Goal: Task Accomplishment & Management: Manage account settings

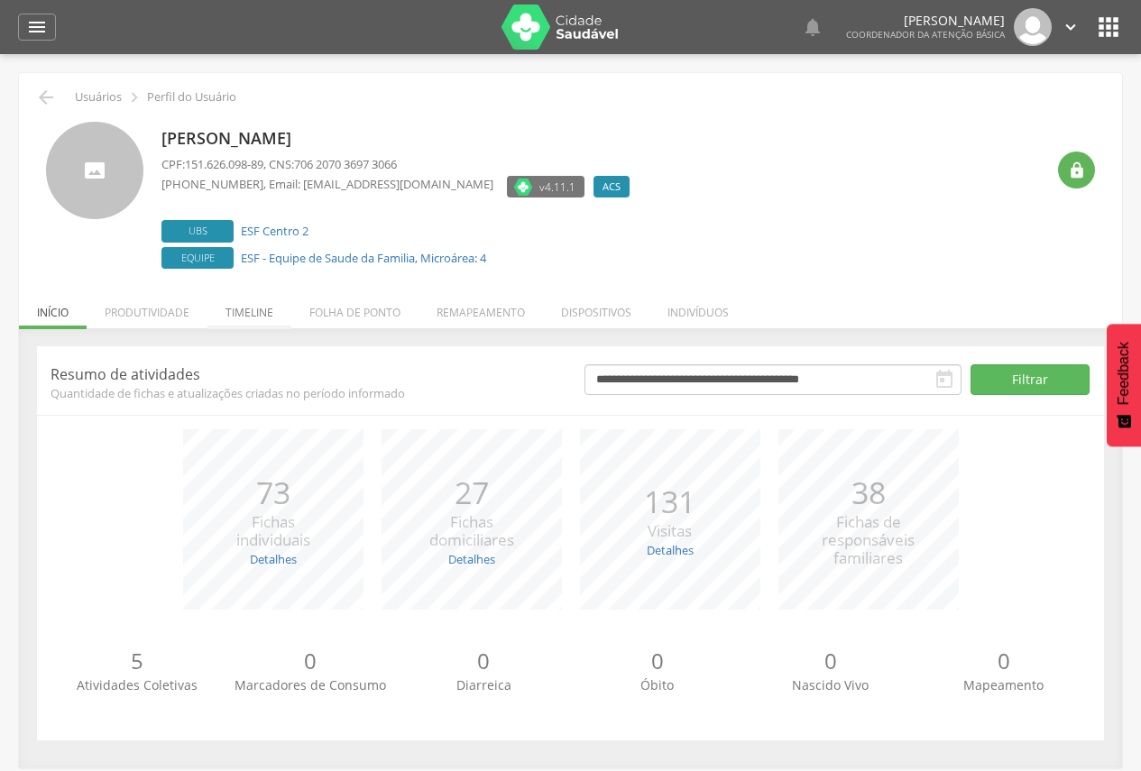
click at [258, 310] on li "Timeline" at bounding box center [249, 308] width 84 height 42
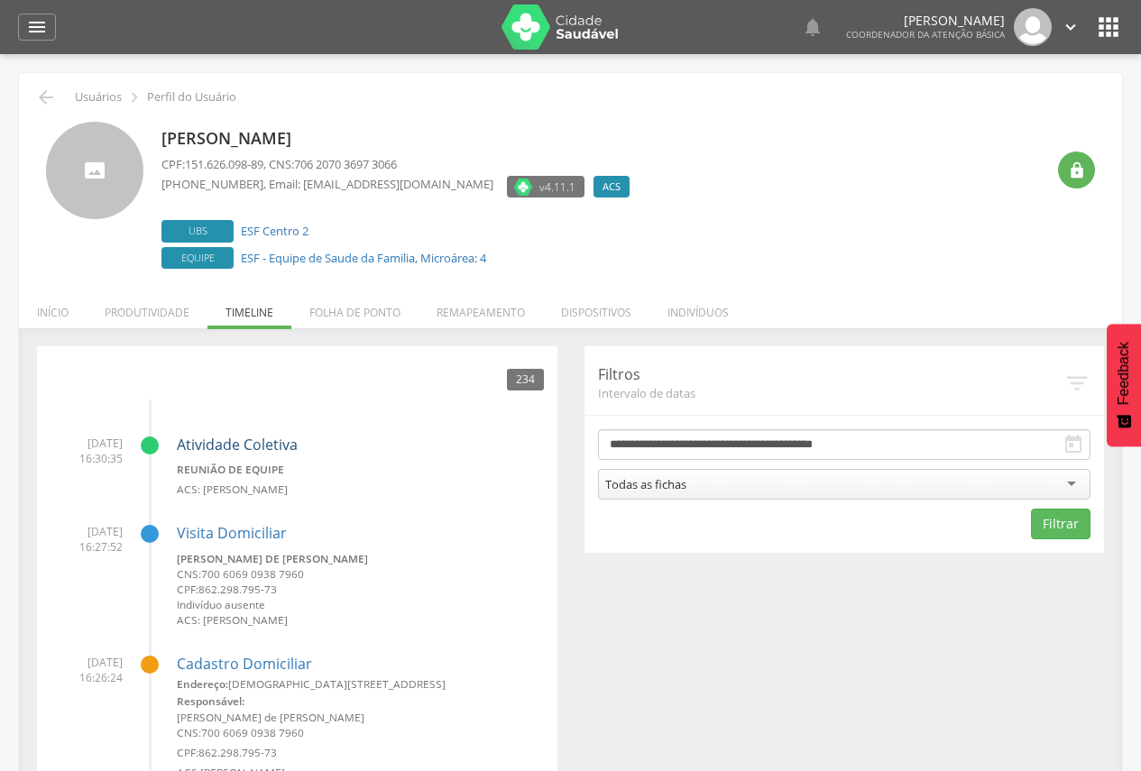
click at [236, 442] on link "Atividade Coletiva" at bounding box center [237, 445] width 121 height 20
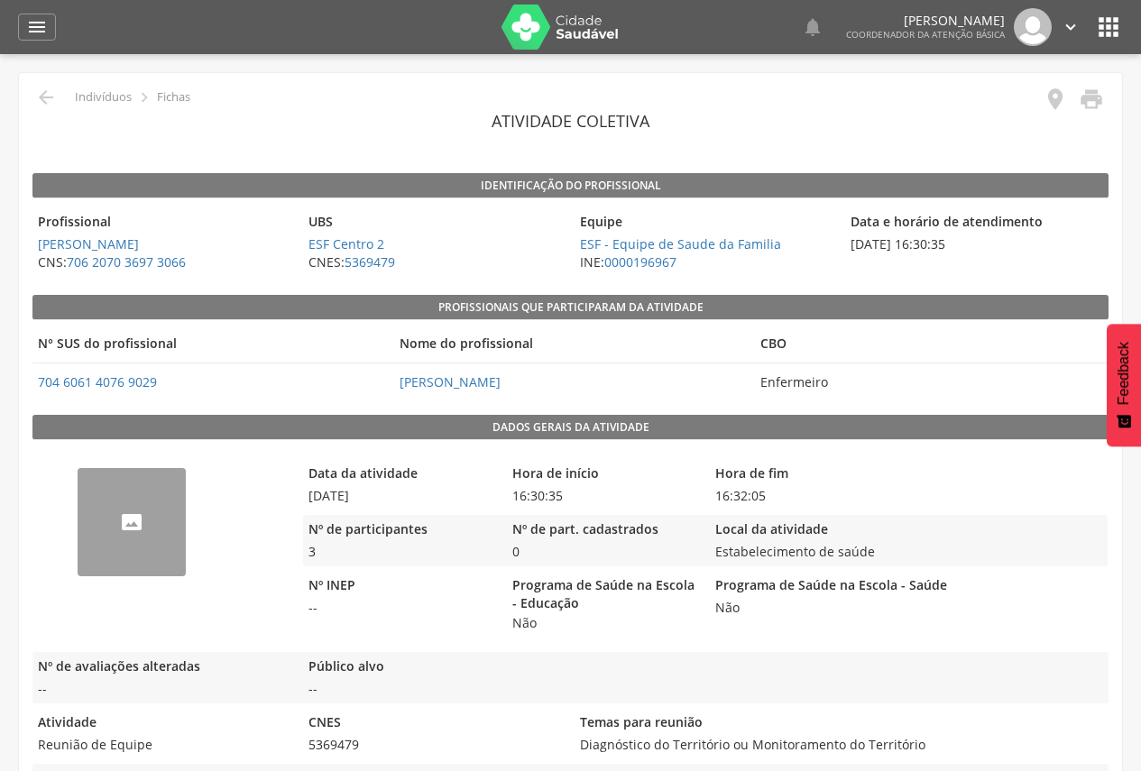
click at [78, 479] on img "68a622bb7eb83533b30bf5f0" at bounding box center [78, 479] width 0 height 0
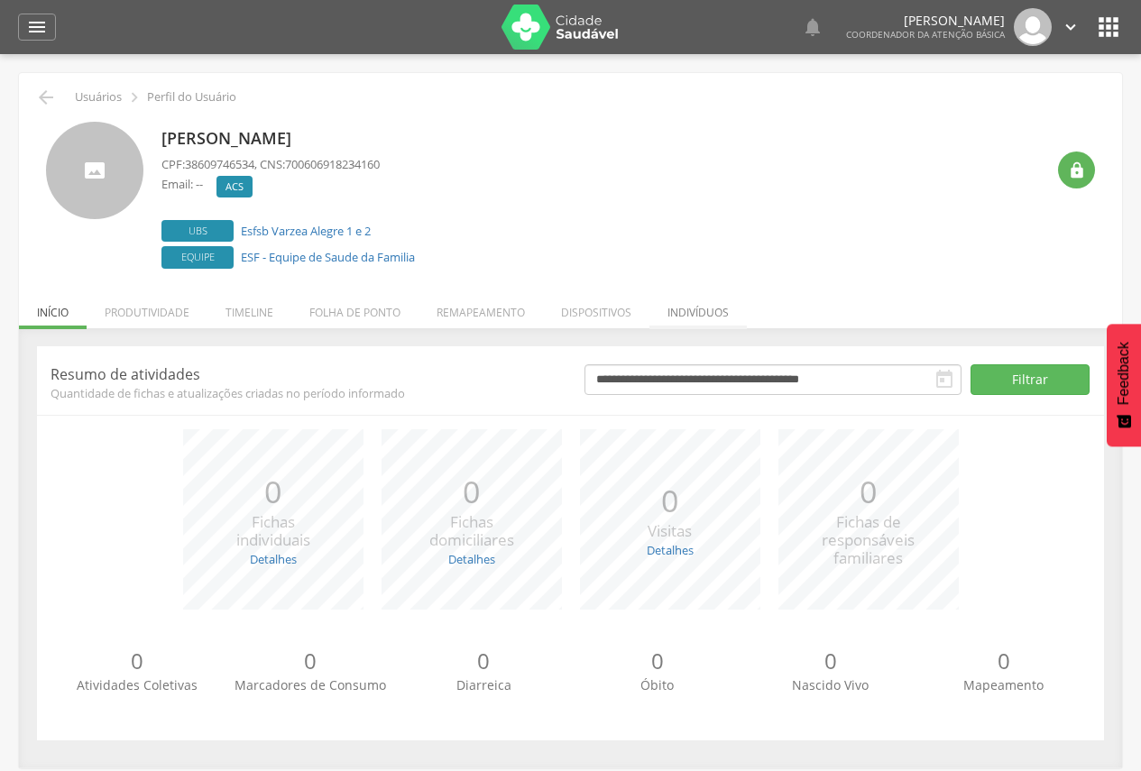
click at [711, 315] on li "Indivíduos" at bounding box center [698, 308] width 97 height 42
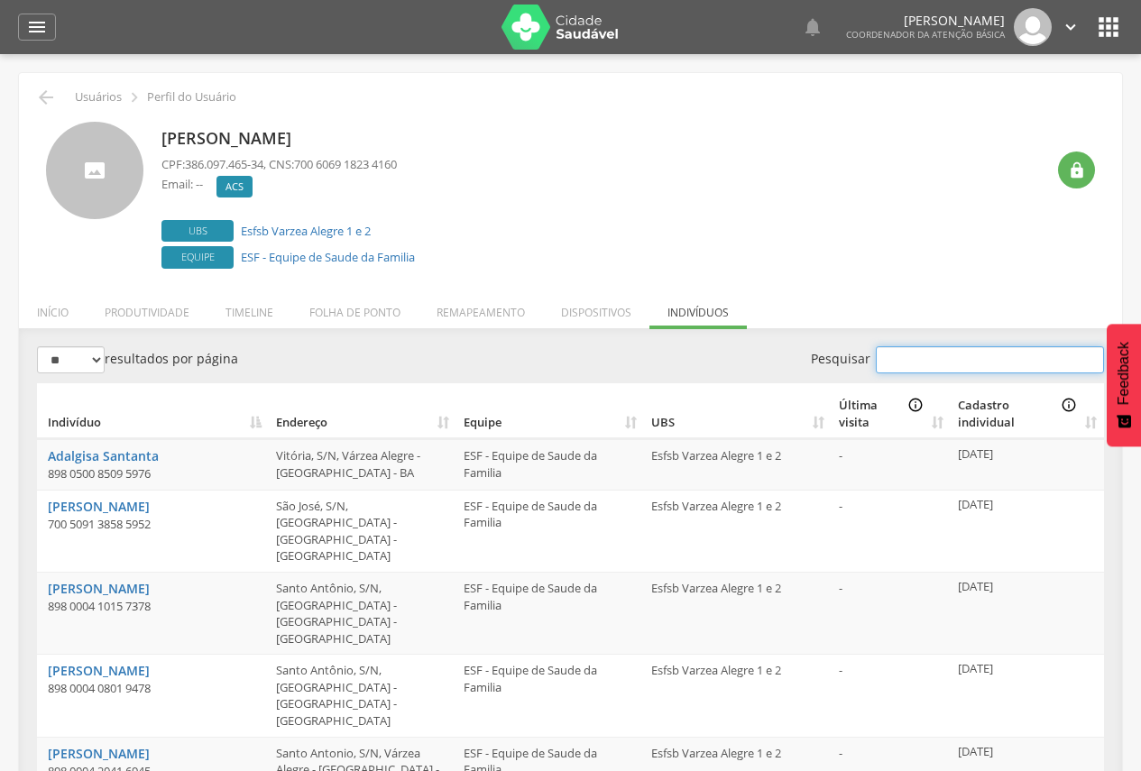
click at [904, 364] on input "Pesquisar" at bounding box center [990, 359] width 228 height 27
click at [962, 363] on input "Pesquisar" at bounding box center [990, 359] width 228 height 27
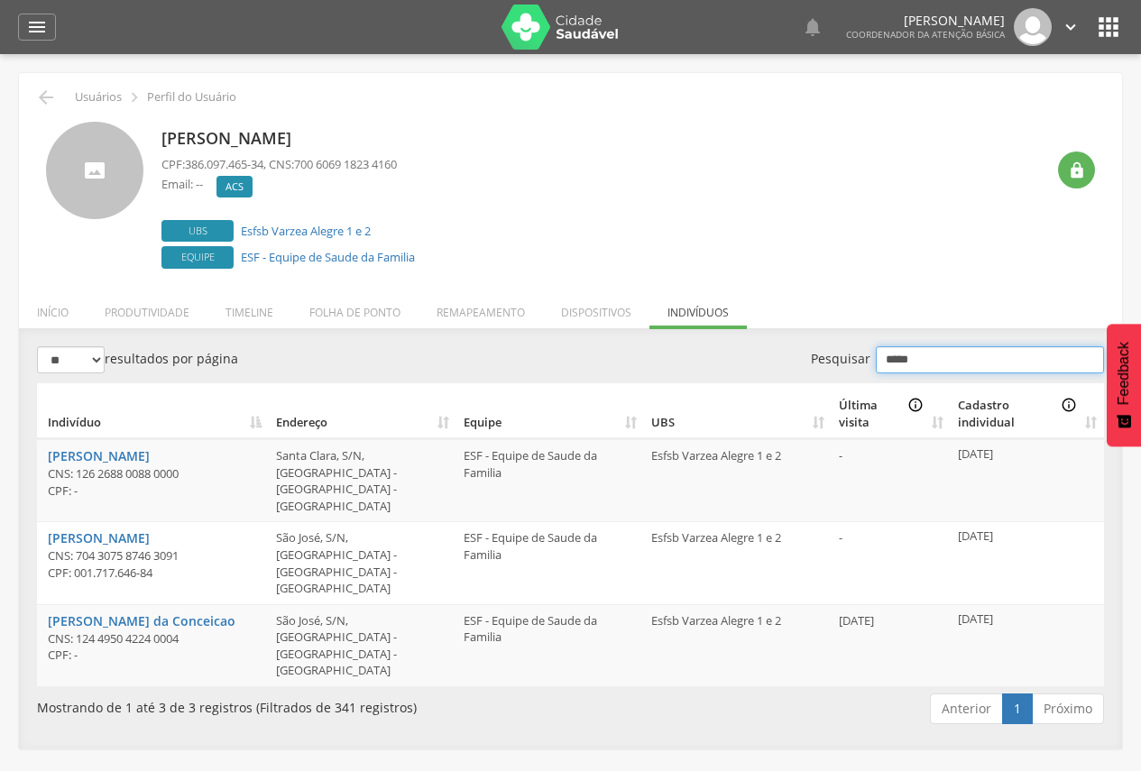
type input "*****"
drag, startPoint x: 279, startPoint y: 522, endPoint x: 427, endPoint y: 541, distance: 149.2
click at [427, 541] on td "São José, S/N, Várzea Alegre - Itamaraju - BA" at bounding box center [363, 562] width 188 height 82
click at [481, 311] on li "Remapeamento" at bounding box center [481, 308] width 124 height 42
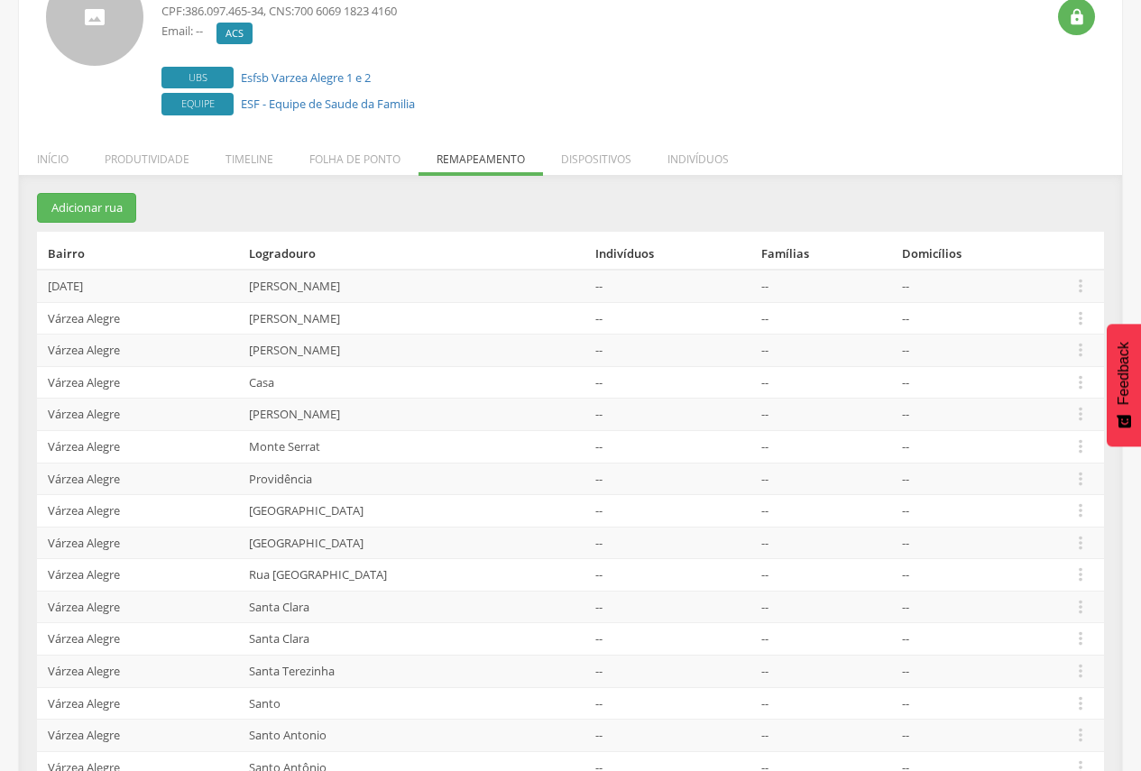
scroll to position [180, 0]
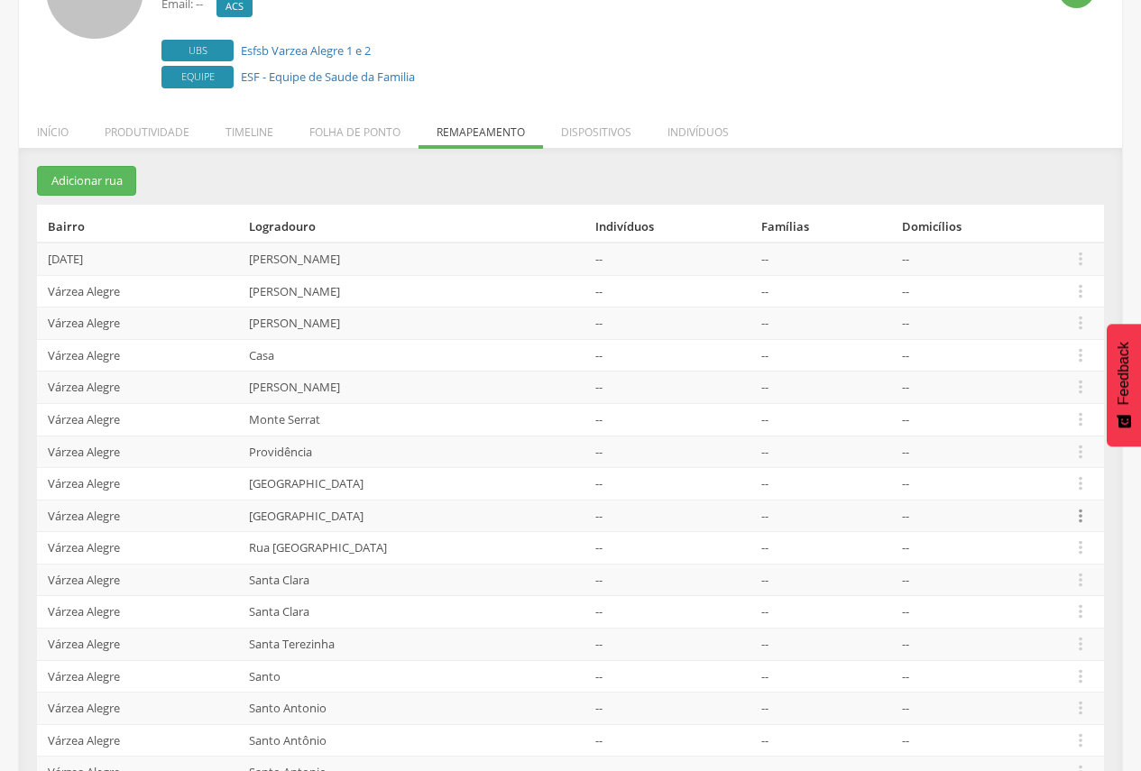
click at [1085, 517] on icon "" at bounding box center [1081, 516] width 20 height 20
click at [1019, 438] on link "Desalocar famílias" at bounding box center [1018, 445] width 143 height 23
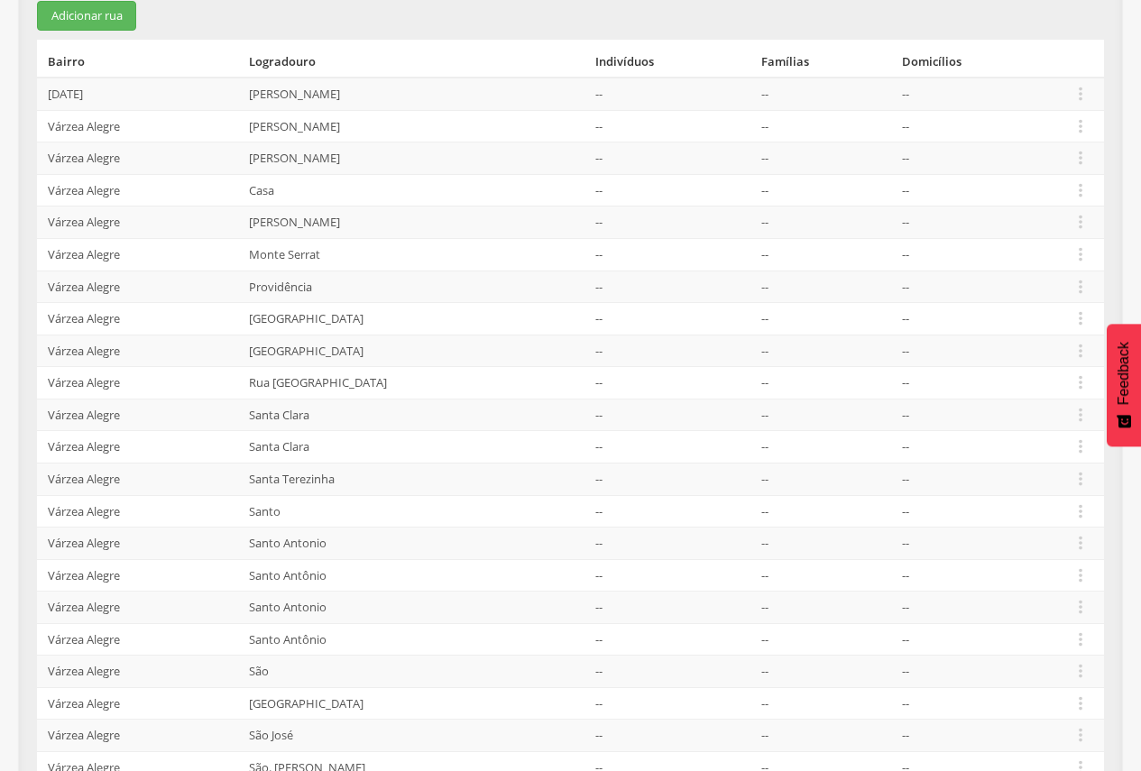
scroll to position [361, 0]
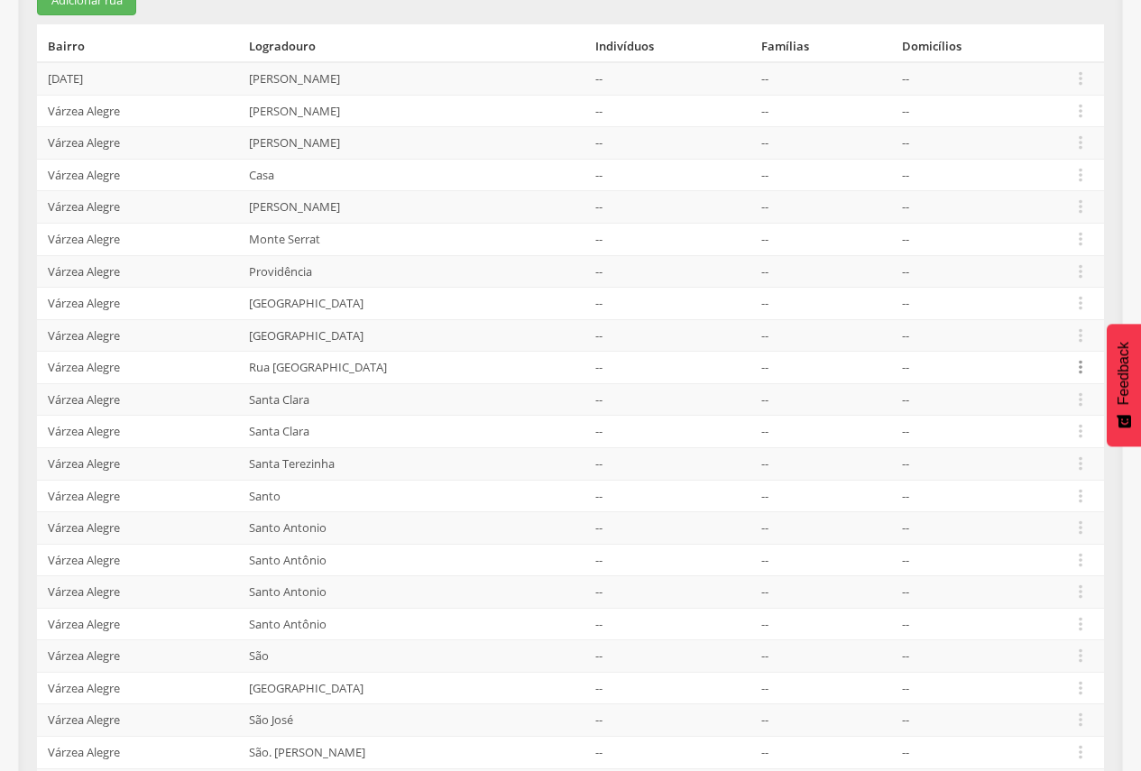
click at [1076, 364] on icon "" at bounding box center [1081, 367] width 20 height 20
click at [1040, 302] on link "Desalocar famílias" at bounding box center [1018, 296] width 143 height 23
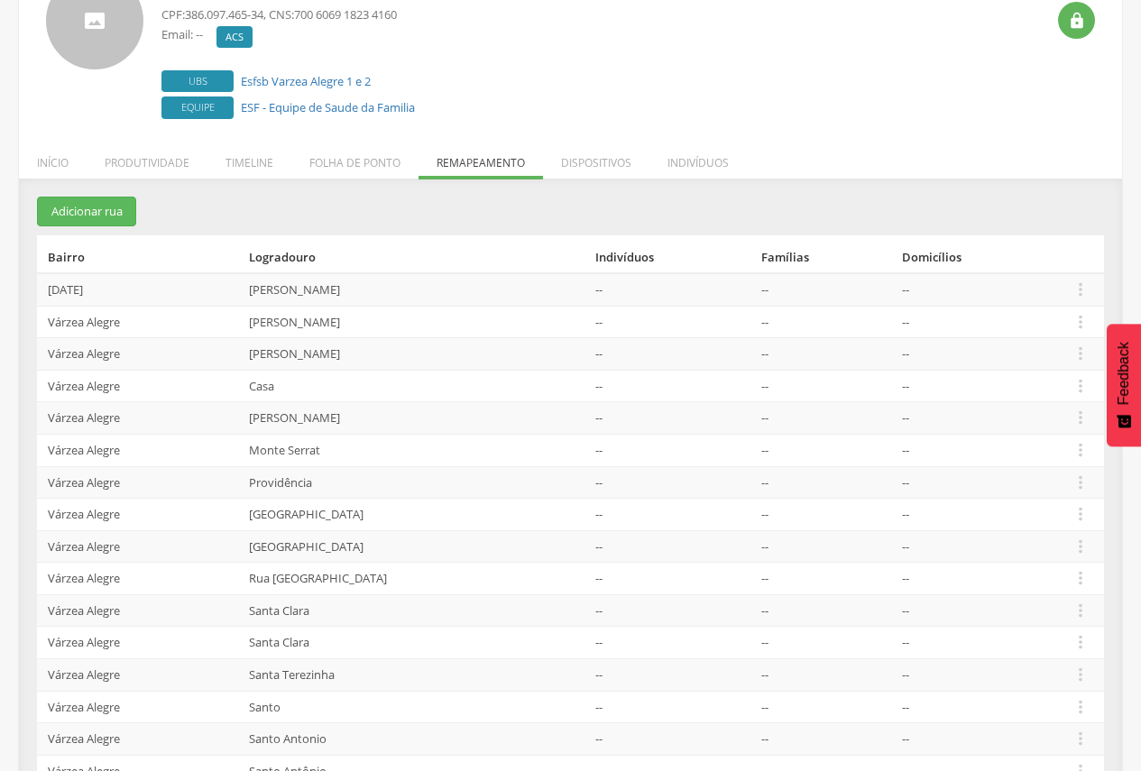
scroll to position [104, 0]
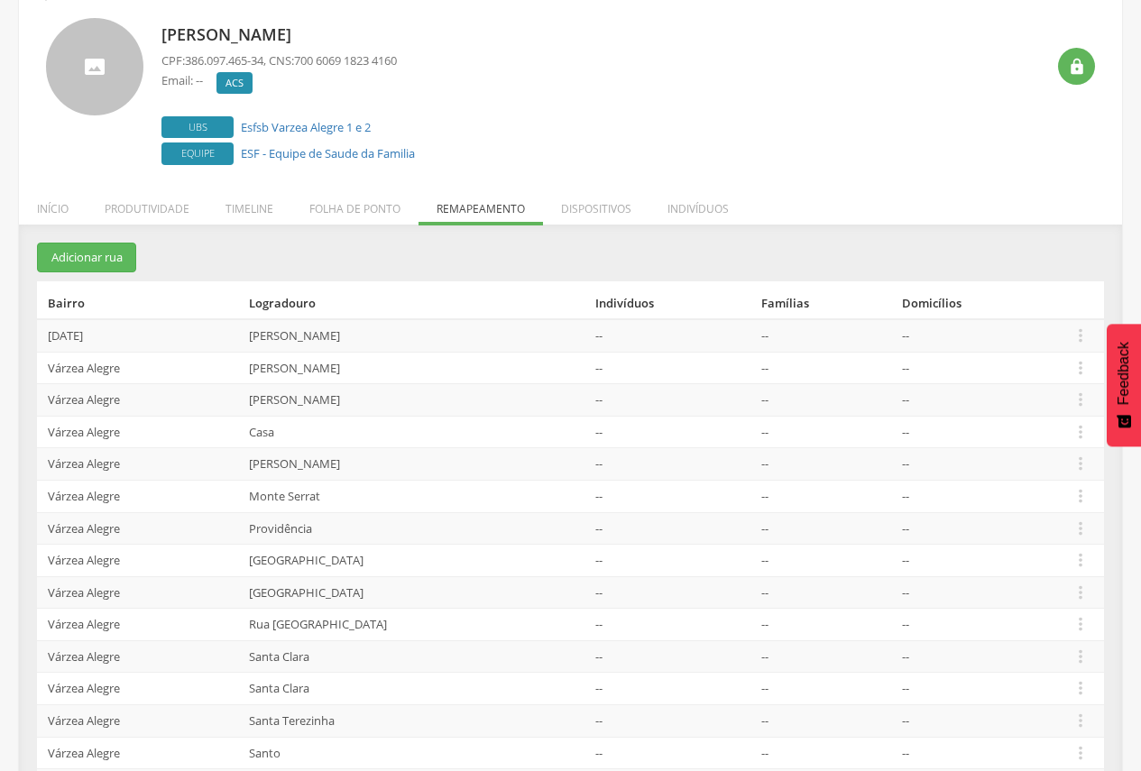
drag, startPoint x: 159, startPoint y: 33, endPoint x: 292, endPoint y: 39, distance: 133.6
click at [292, 39] on div "Marisa Batista CPF: 386.097.465-34 , CNS: 700 6069 1823 4160 Email: -- vnull AC…" at bounding box center [570, 94] width 1049 height 152
copy p "Marisa Batista"
click at [687, 209] on li "Indivíduos" at bounding box center [698, 204] width 97 height 42
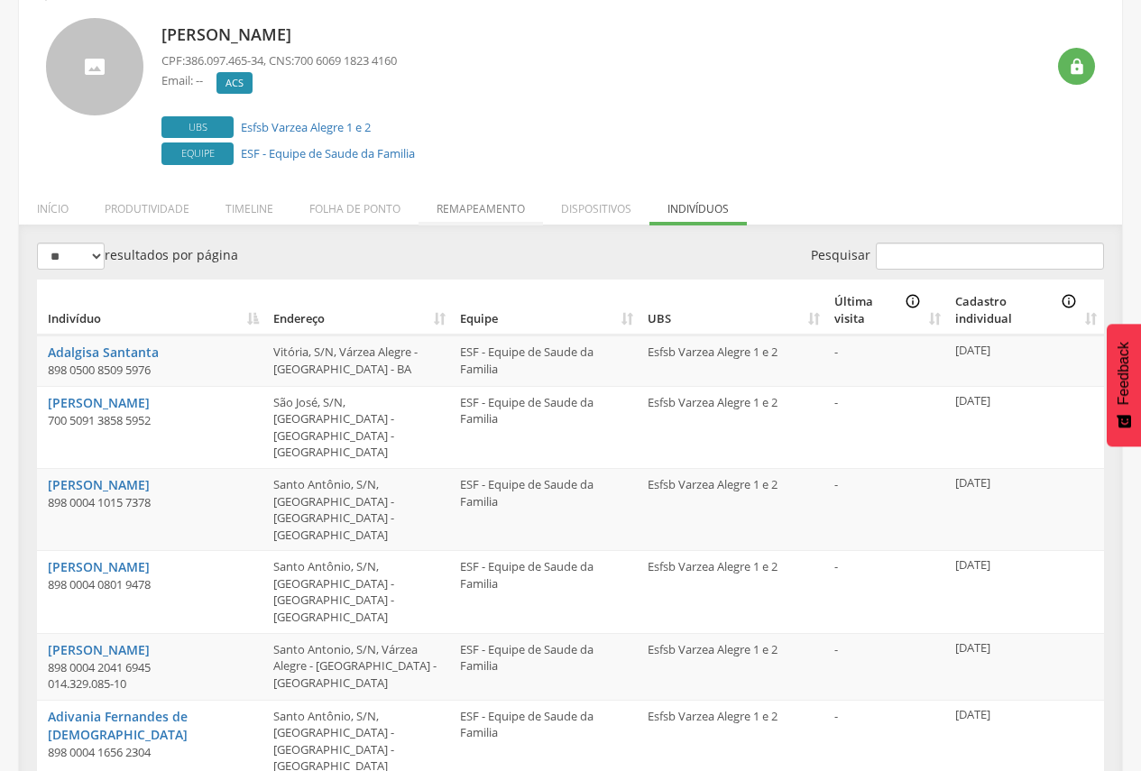
click at [443, 207] on li "Remapeamento" at bounding box center [481, 204] width 124 height 42
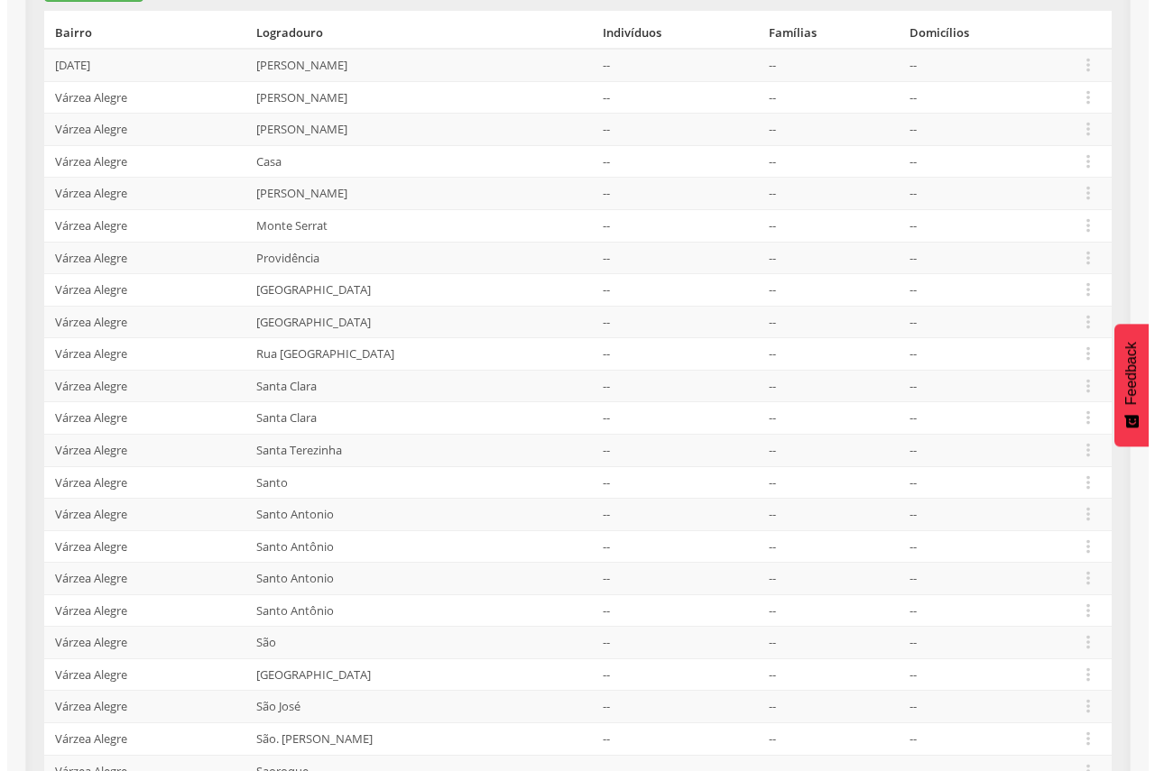
scroll to position [465, 0]
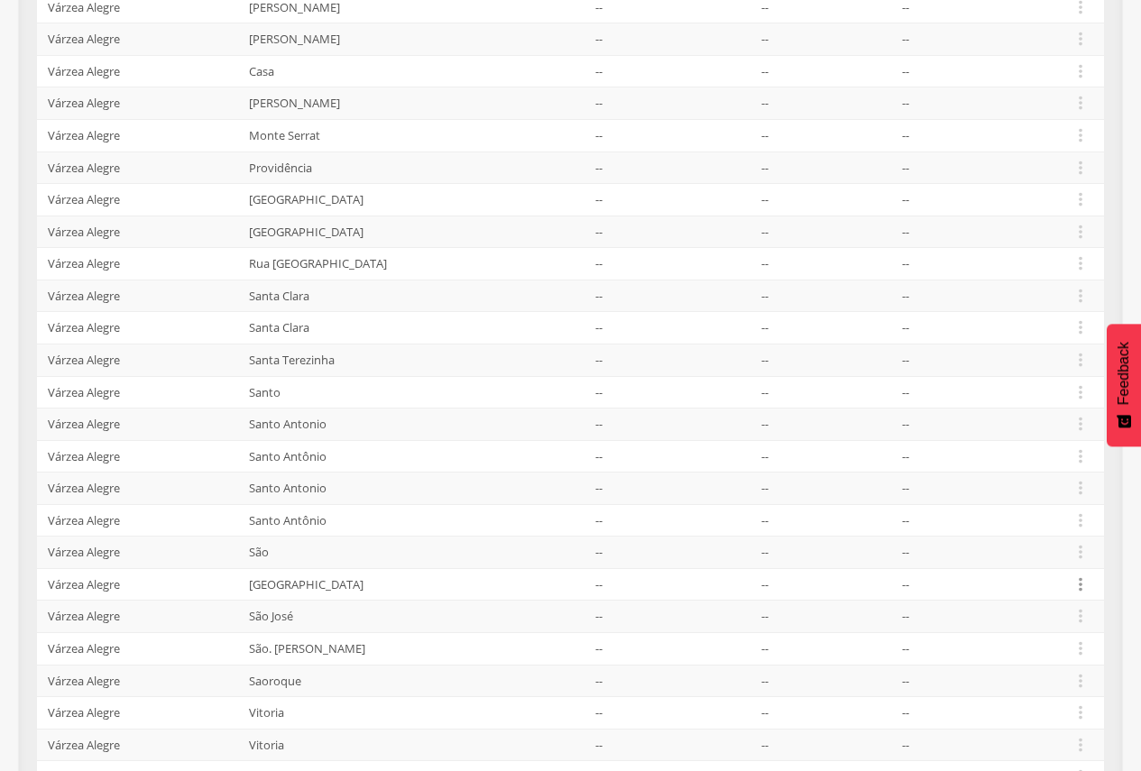
click at [1088, 578] on icon "" at bounding box center [1081, 585] width 20 height 20
click at [1048, 520] on link "Desalocar famílias" at bounding box center [1018, 513] width 143 height 23
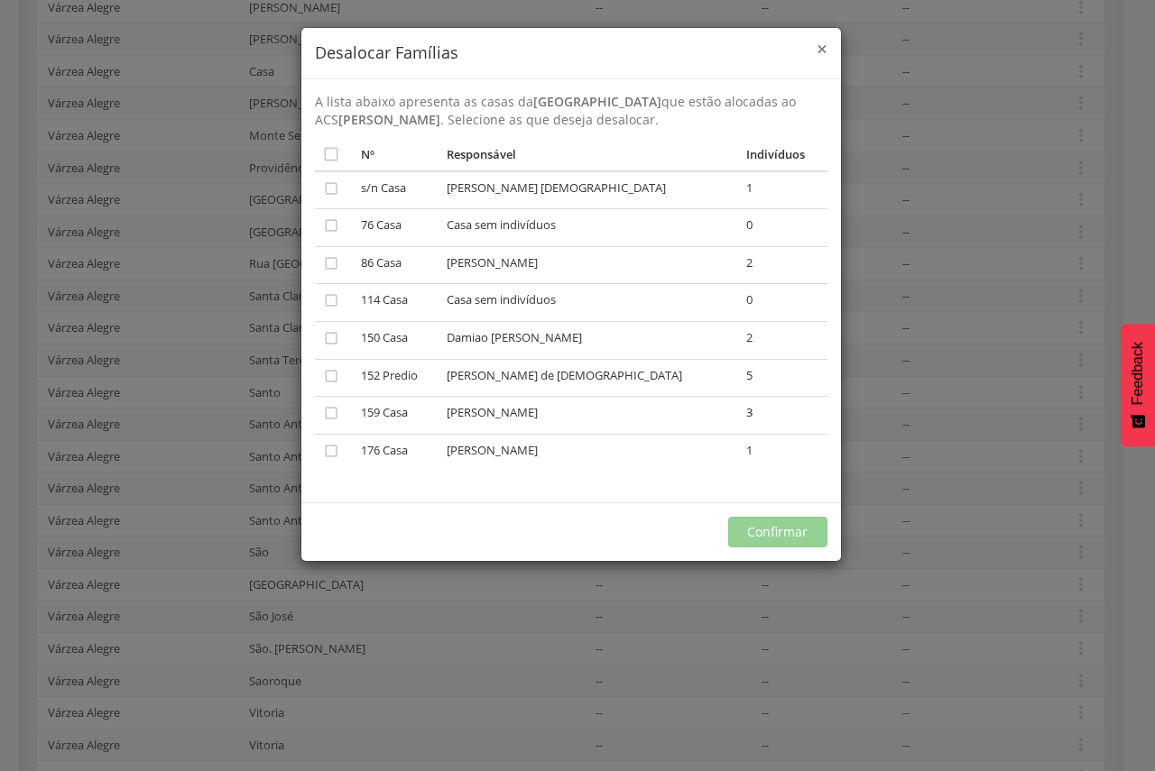
click at [818, 49] on span "×" at bounding box center [821, 48] width 11 height 25
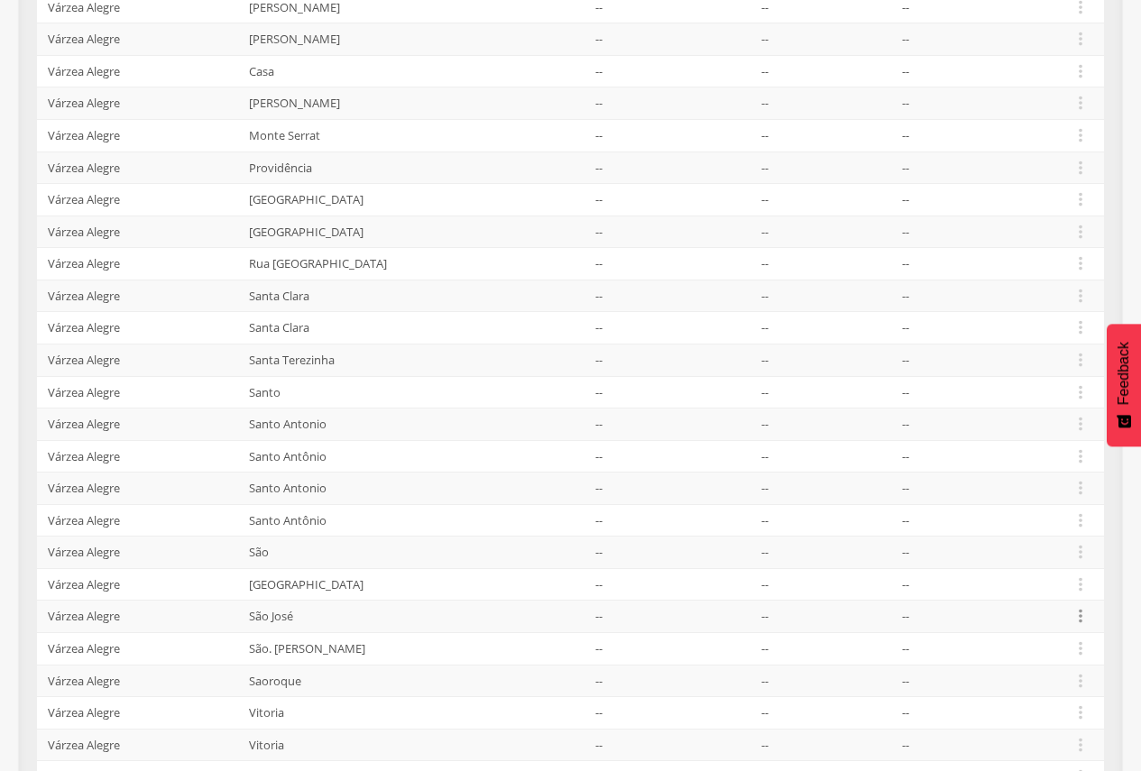
click at [1078, 622] on icon "" at bounding box center [1081, 616] width 20 height 20
click at [1023, 546] on link "Desalocar famílias" at bounding box center [1018, 545] width 143 height 23
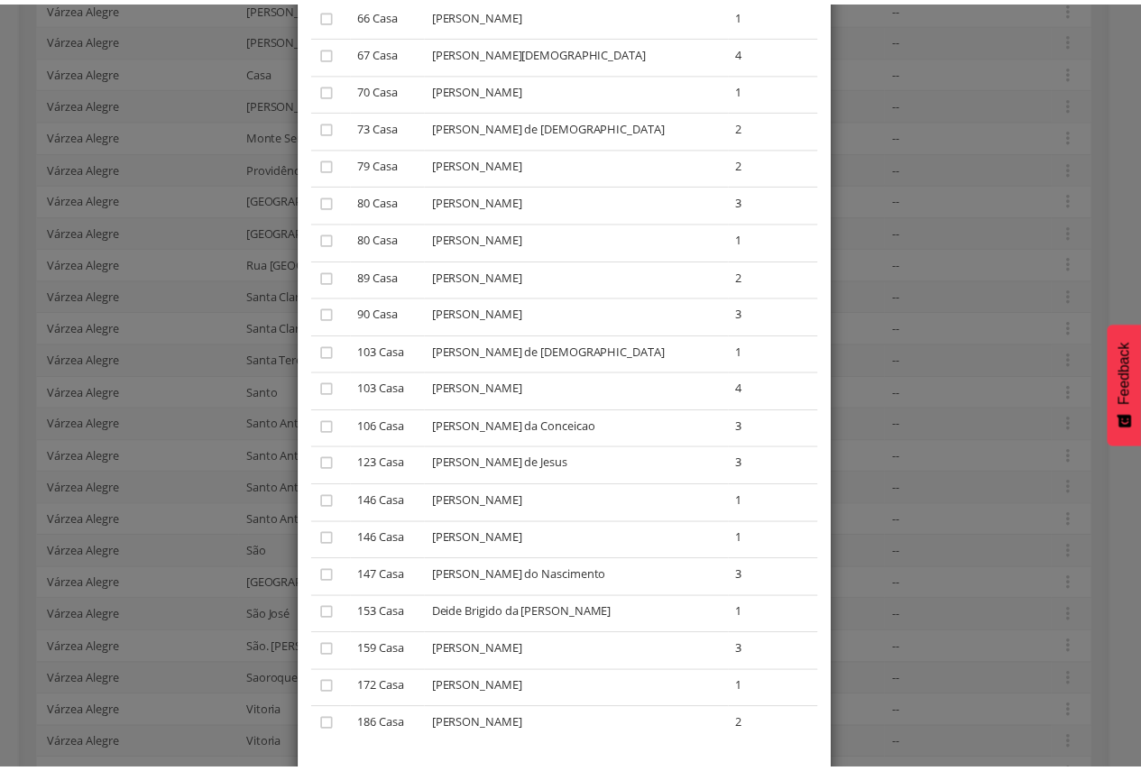
scroll to position [530, 0]
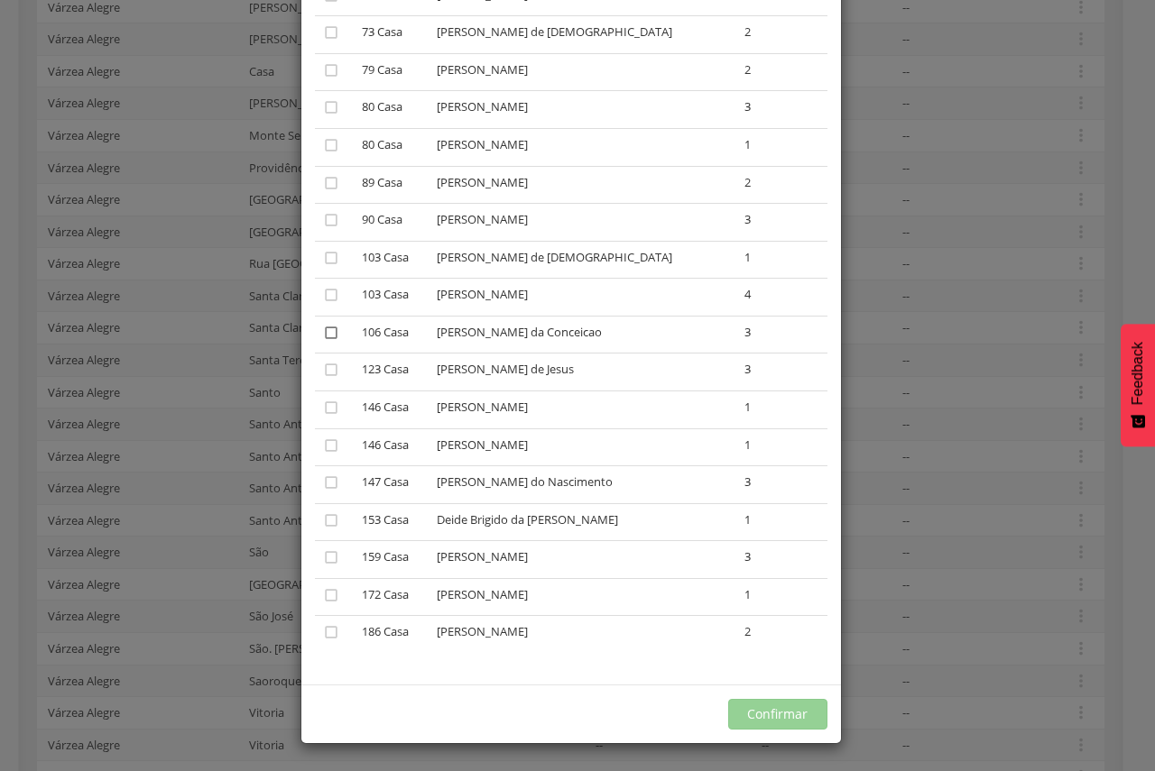
click at [329, 331] on icon "" at bounding box center [331, 333] width 18 height 18
click at [774, 715] on button "Confirmar" at bounding box center [777, 714] width 99 height 31
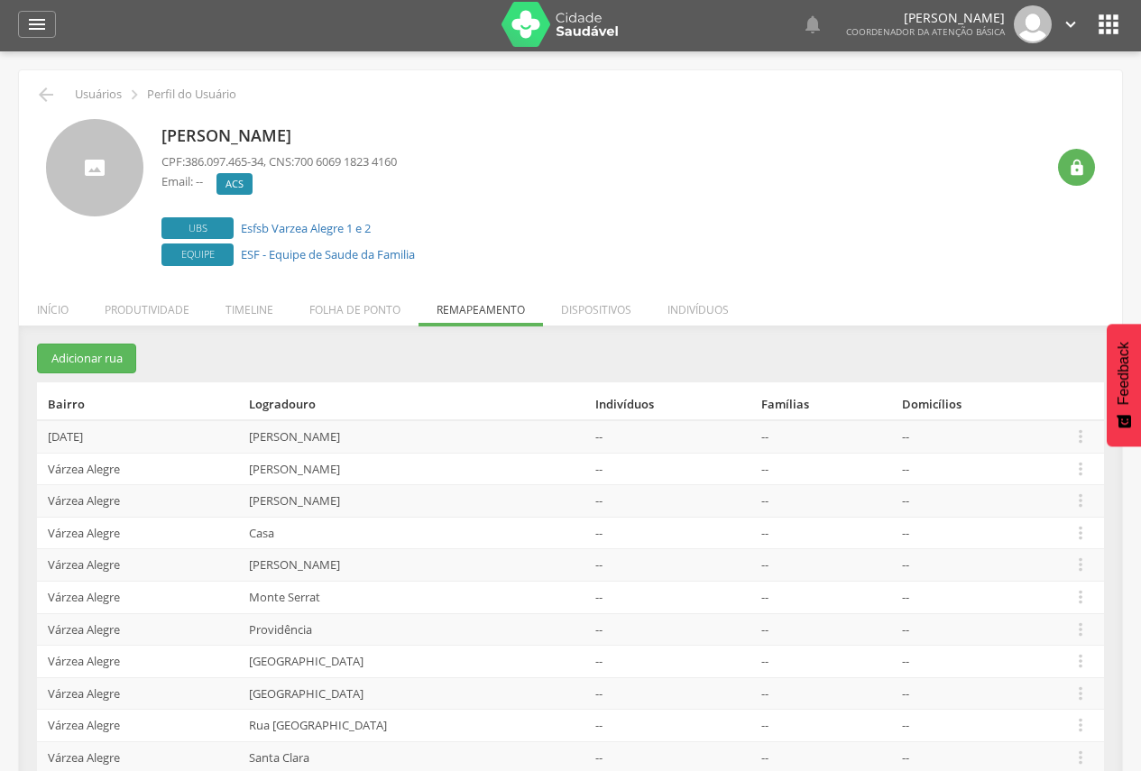
scroll to position [0, 0]
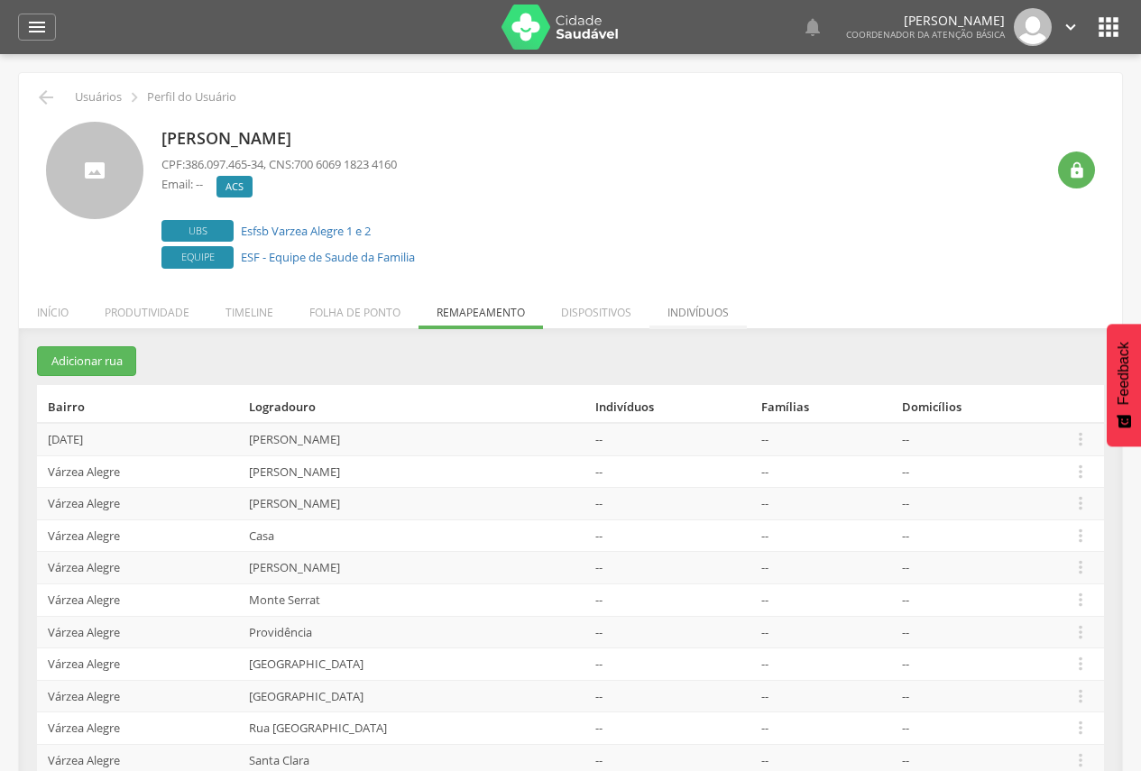
click at [702, 301] on li "Indivíduos" at bounding box center [698, 308] width 97 height 42
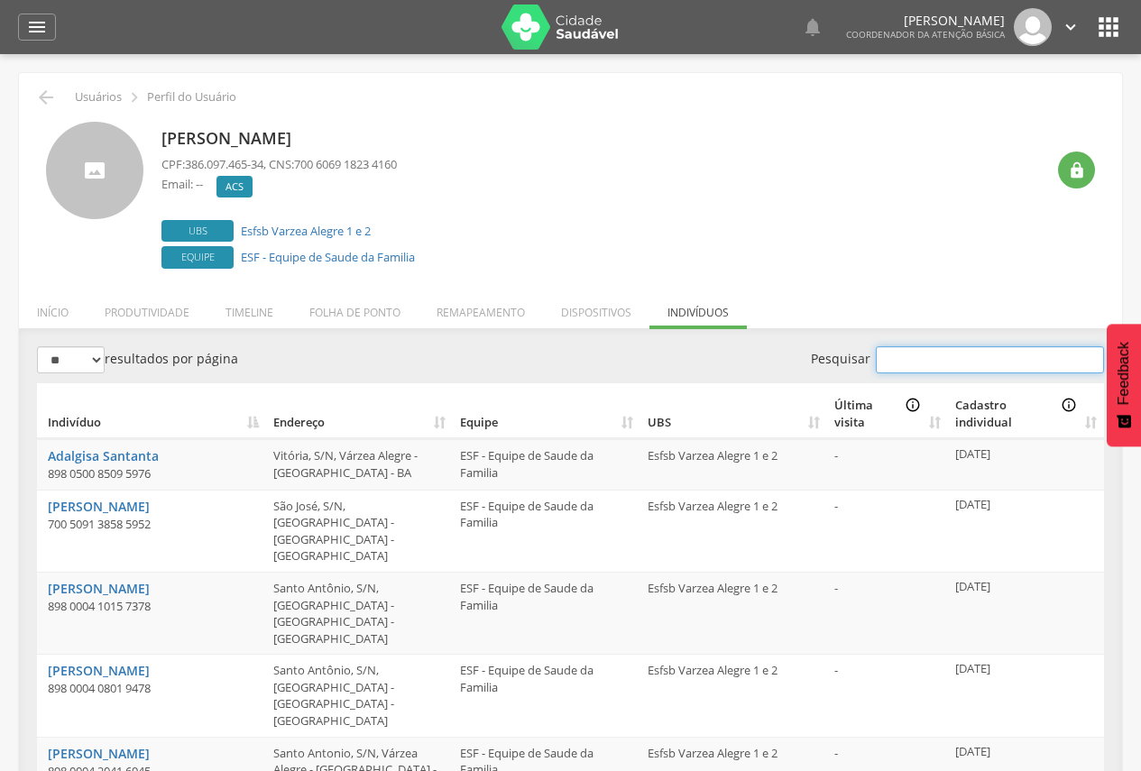
click at [946, 358] on input "Pesquisar" at bounding box center [990, 359] width 228 height 27
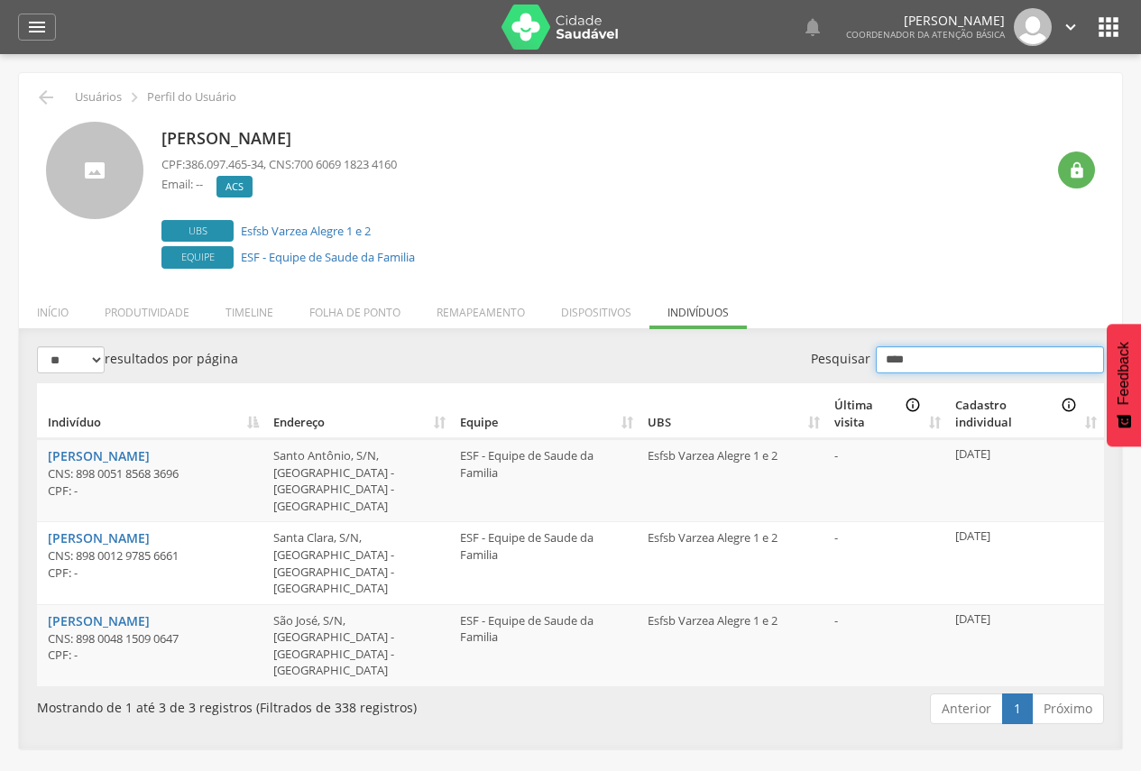
drag, startPoint x: 924, startPoint y: 365, endPoint x: 862, endPoint y: 366, distance: 61.4
click at [862, 366] on label "Pesquisar ****" at bounding box center [958, 359] width 294 height 27
type input "****"
